Goal: Transaction & Acquisition: Purchase product/service

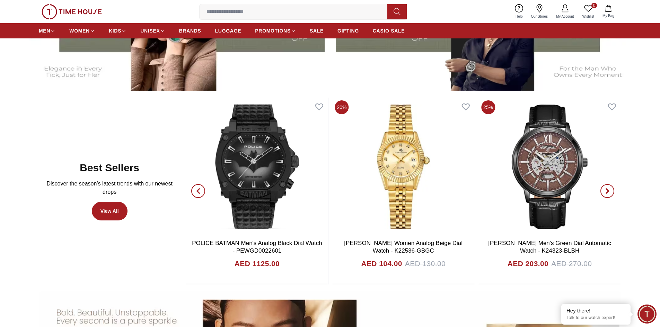
scroll to position [346, 0]
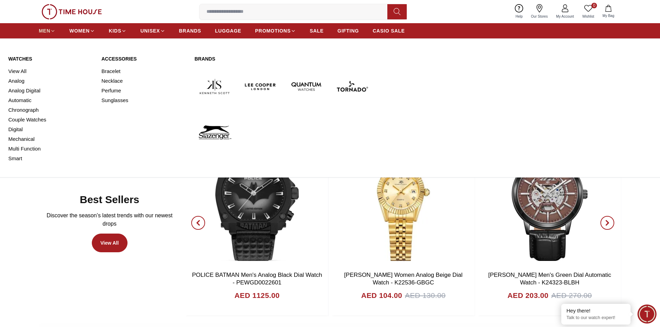
click at [54, 35] on link "MEN" at bounding box center [47, 31] width 17 height 12
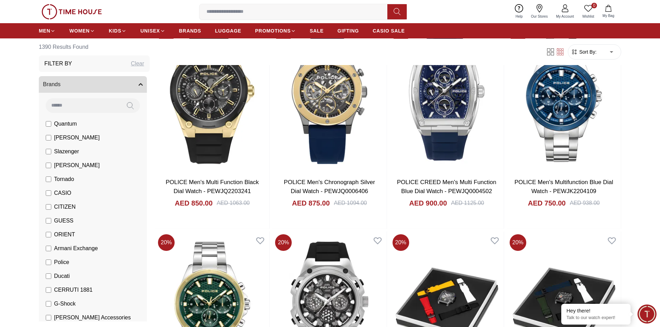
scroll to position [554, 0]
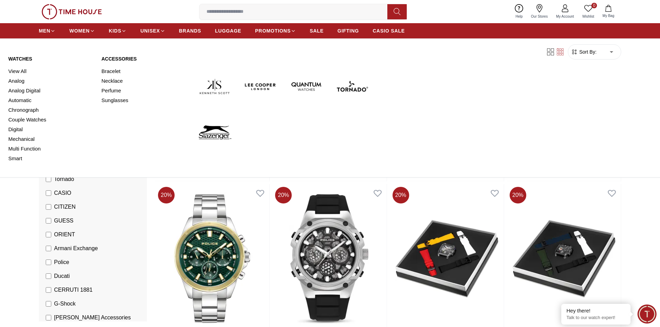
click at [300, 86] on img at bounding box center [306, 86] width 40 height 40
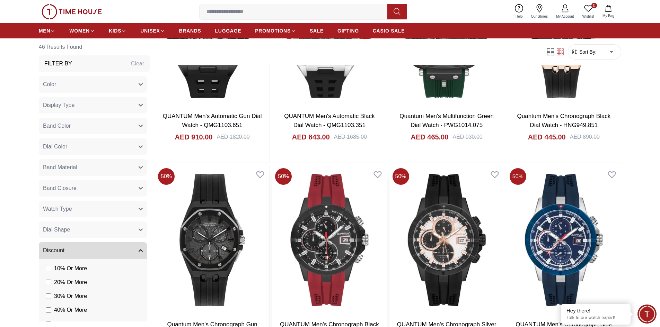
scroll to position [727, 0]
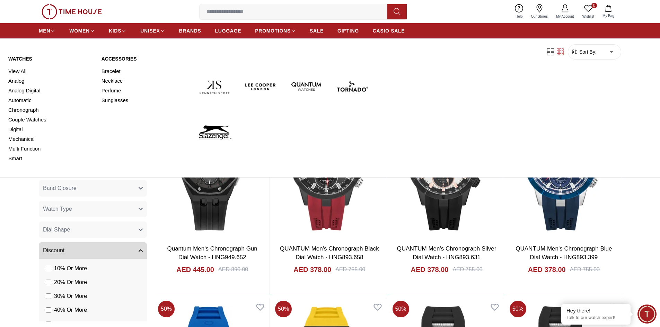
click at [269, 84] on img at bounding box center [260, 86] width 40 height 40
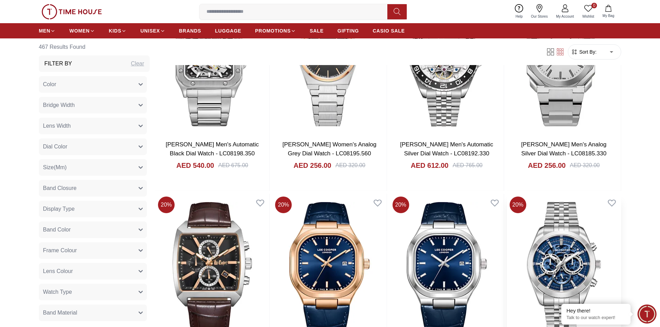
scroll to position [1143, 0]
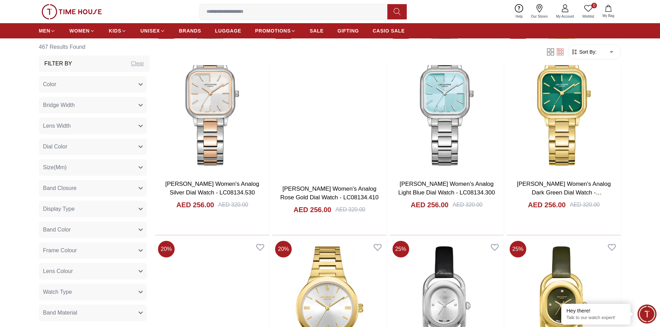
scroll to position [2182, 0]
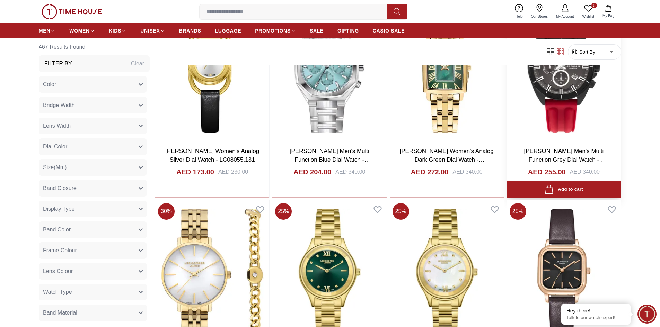
scroll to position [2528, 0]
